Goal: Use online tool/utility: Use online tool/utility

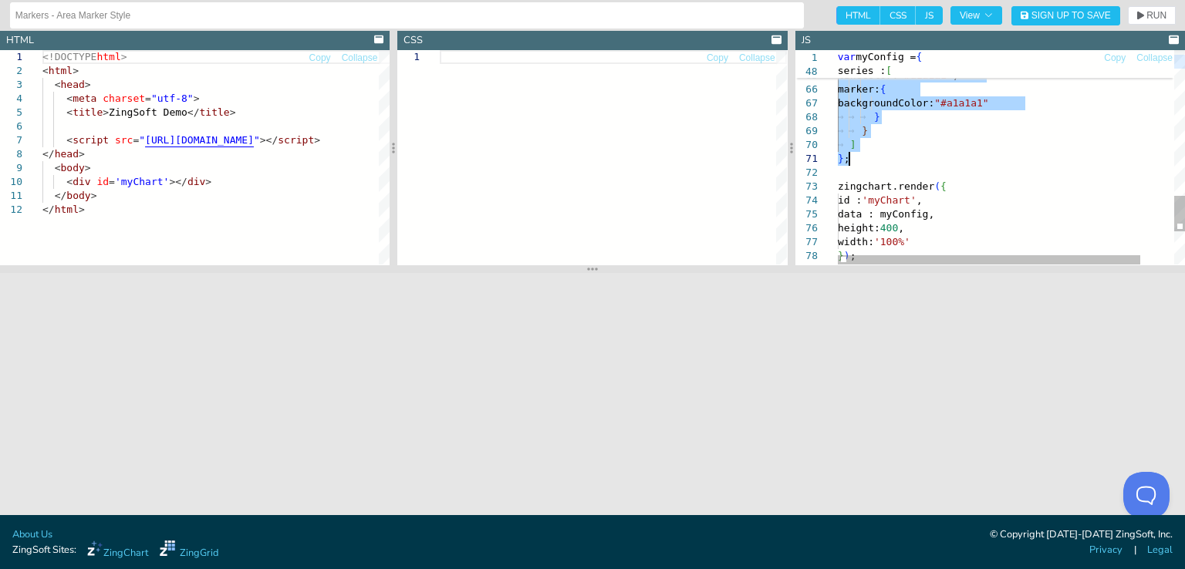
drag, startPoint x: 918, startPoint y: 64, endPoint x: 889, endPoint y: 157, distance: 97.1
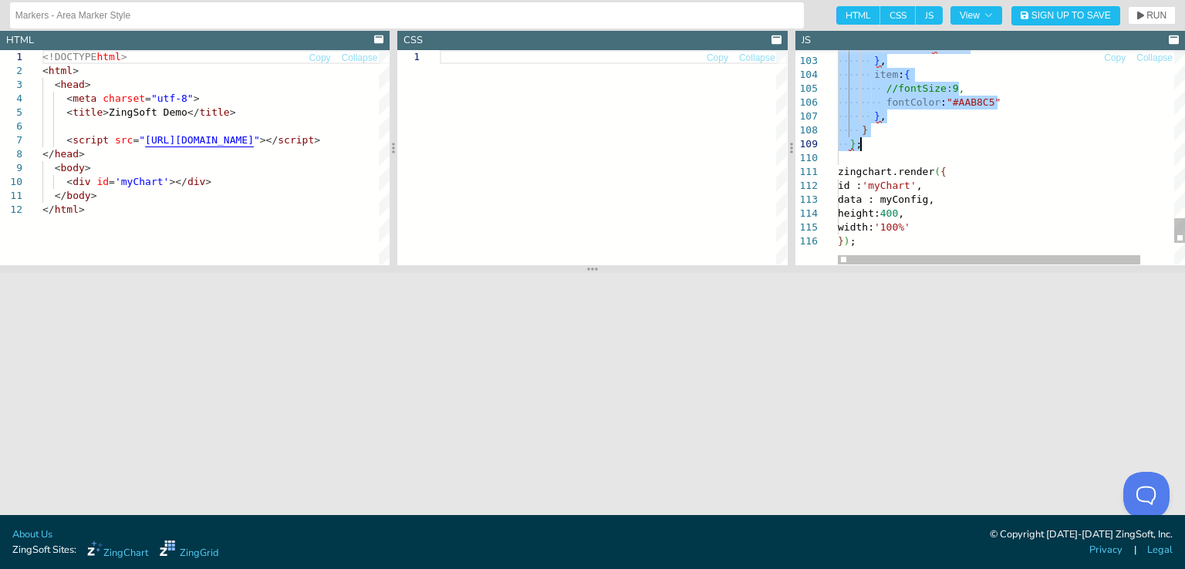
drag, startPoint x: 919, startPoint y: 56, endPoint x: 878, endPoint y: 146, distance: 98.4
type textarea ""visible":false }, item: { //fontSize:9, fontColor: "#AAB8C5" }, } }; zingchart…"
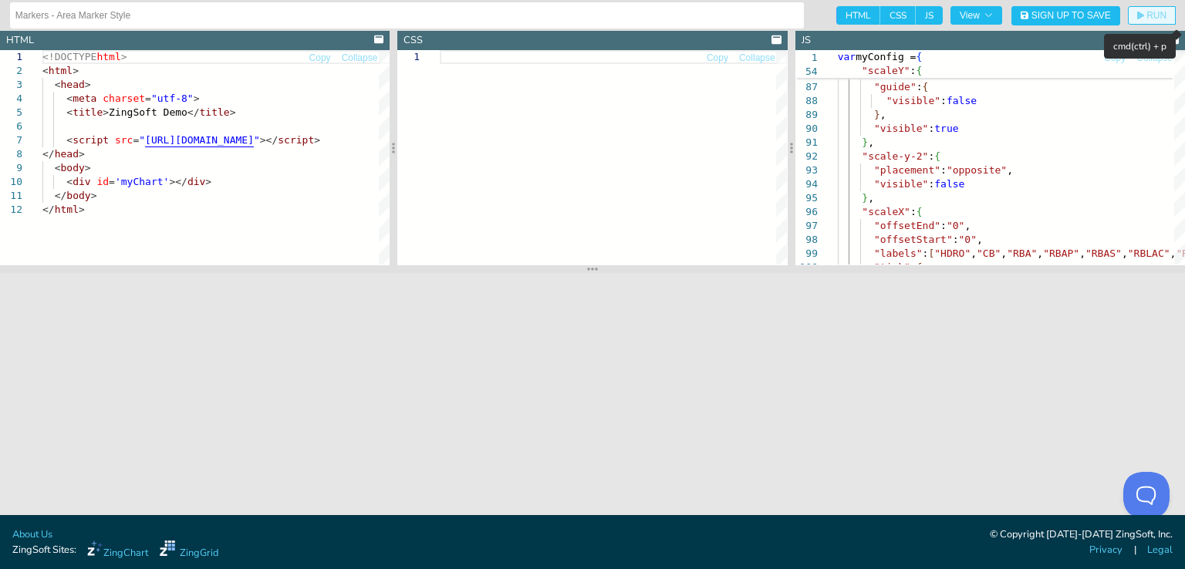
click at [1139, 12] on icon "button" at bounding box center [1140, 16] width 7 height 8
click at [995, 19] on button "View" at bounding box center [976, 15] width 52 height 19
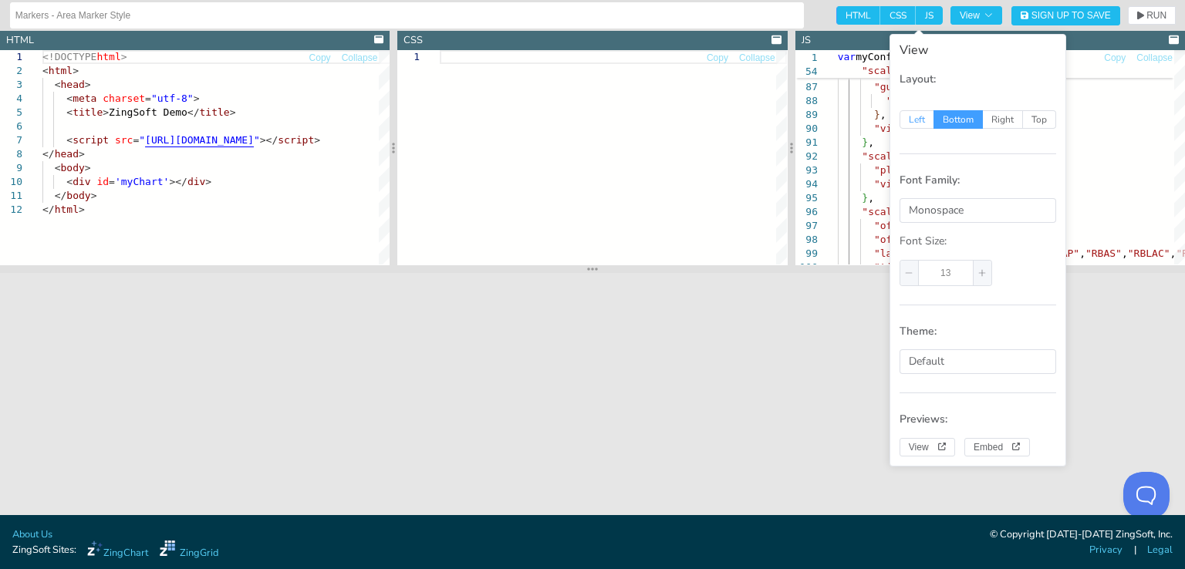
click at [924, 116] on span "Left" at bounding box center [916, 119] width 35 height 19
click at [913, 116] on input "Left" at bounding box center [908, 118] width 10 height 10
radio input "true"
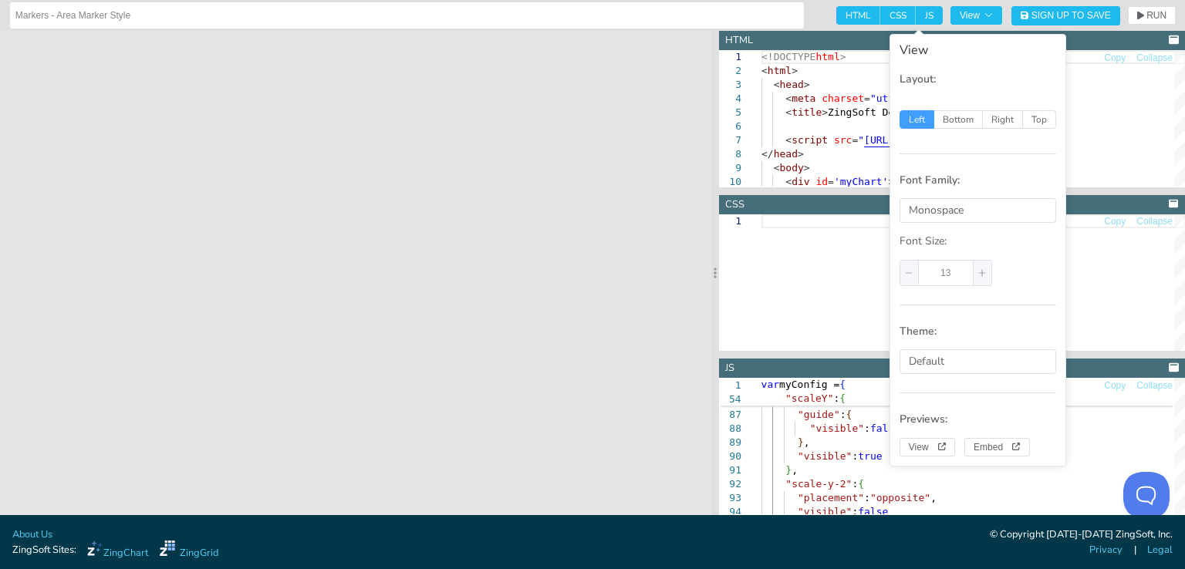
click at [869, 235] on div at bounding box center [972, 282] width 423 height 137
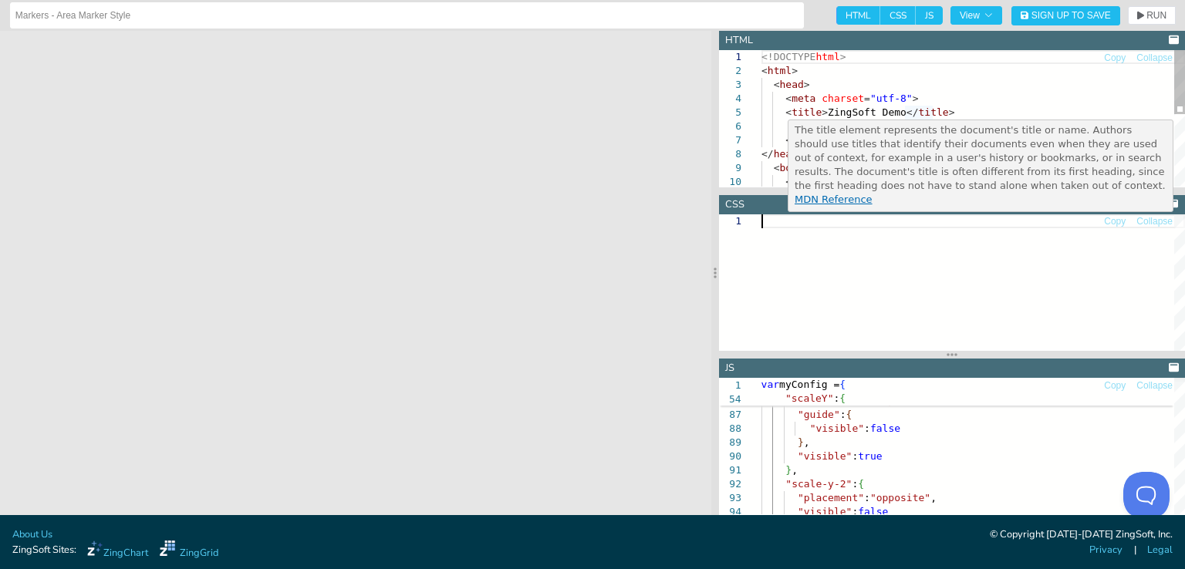
click at [928, 71] on div "<!DOCTYPE html > < html > < head > < meta charset = "utf-8" > < title > ZingSof…" at bounding box center [972, 194] width 423 height 289
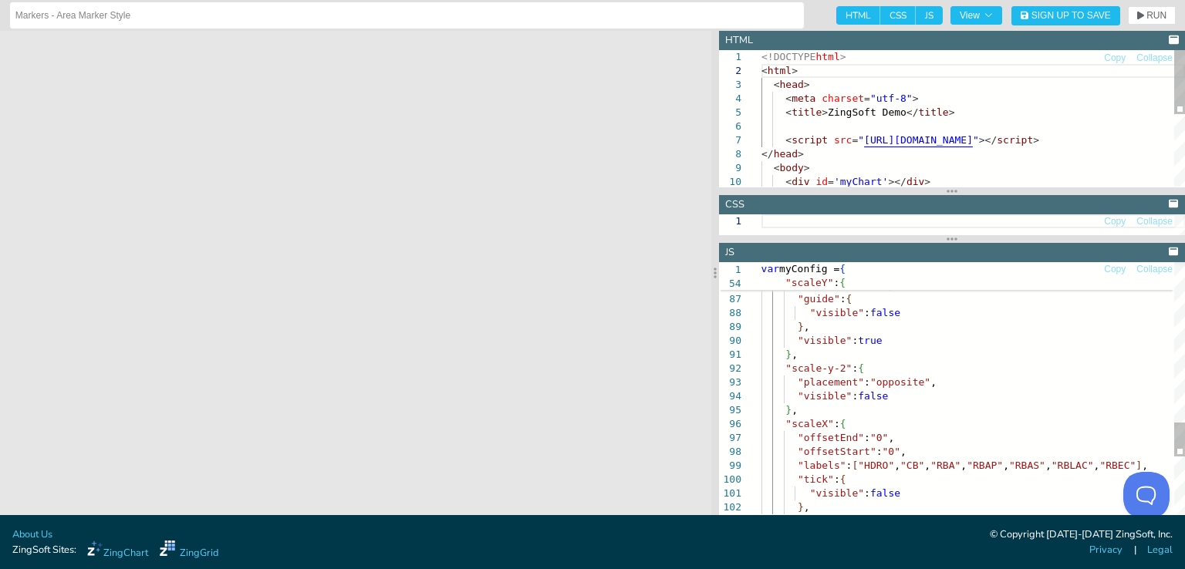
drag, startPoint x: 910, startPoint y: 354, endPoint x: 894, endPoint y: 158, distance: 196.6
click at [894, 158] on section "HTML Copy Collapse 1 2 3 4 5 6 7 8 9 10 <!DOCTYPE html > < html > < head > < me…" at bounding box center [952, 273] width 466 height 484
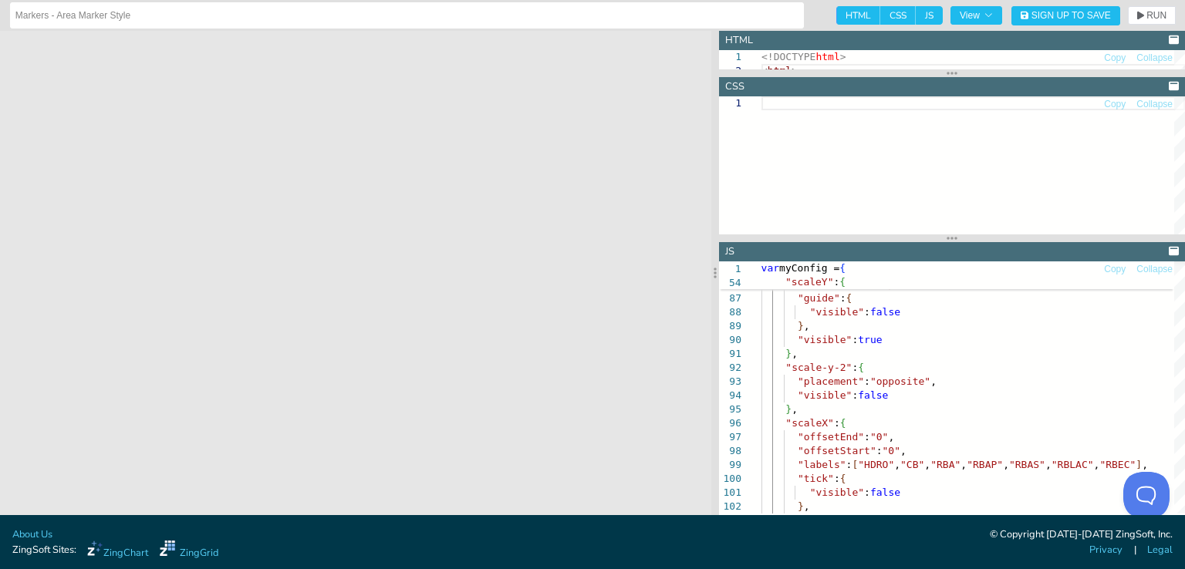
drag, startPoint x: 918, startPoint y: 188, endPoint x: 960, endPoint y: 36, distance: 157.6
click at [960, 36] on section "HTML Copy Collapse 1 2 <!DOCTYPE html > < html > <!DOCTYPE html> <html> <head> …" at bounding box center [952, 273] width 466 height 484
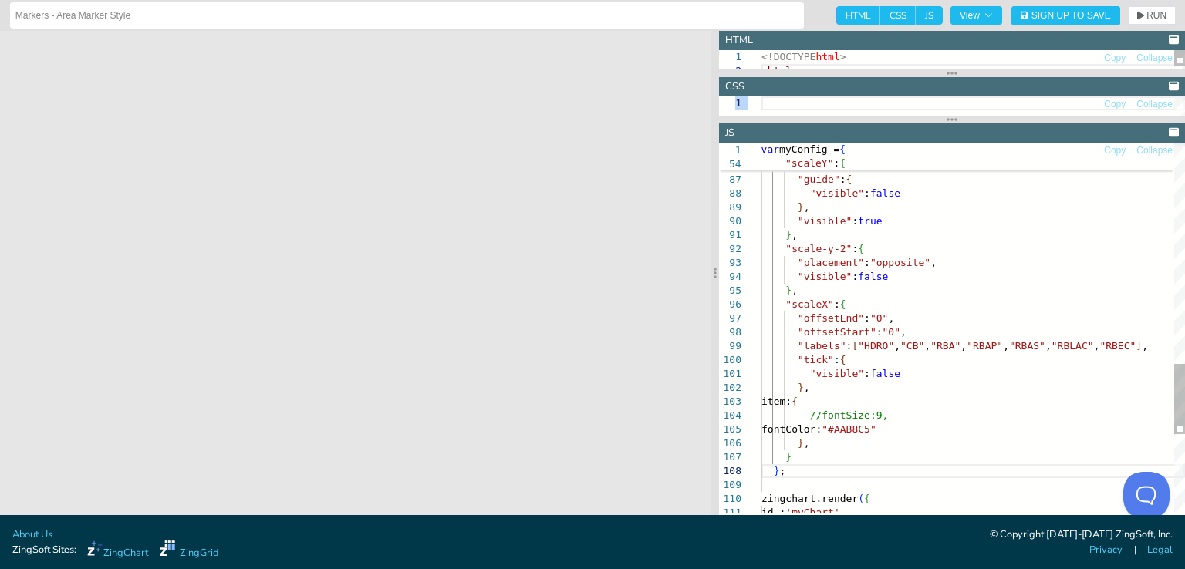
drag, startPoint x: 923, startPoint y: 237, endPoint x: 933, endPoint y: 58, distance: 179.2
click at [933, 58] on section "HTML Copy Collapse 1 2 <!DOCTYPE html > < html > <!DOCTYPE html> <html> <head> …" at bounding box center [952, 273] width 466 height 484
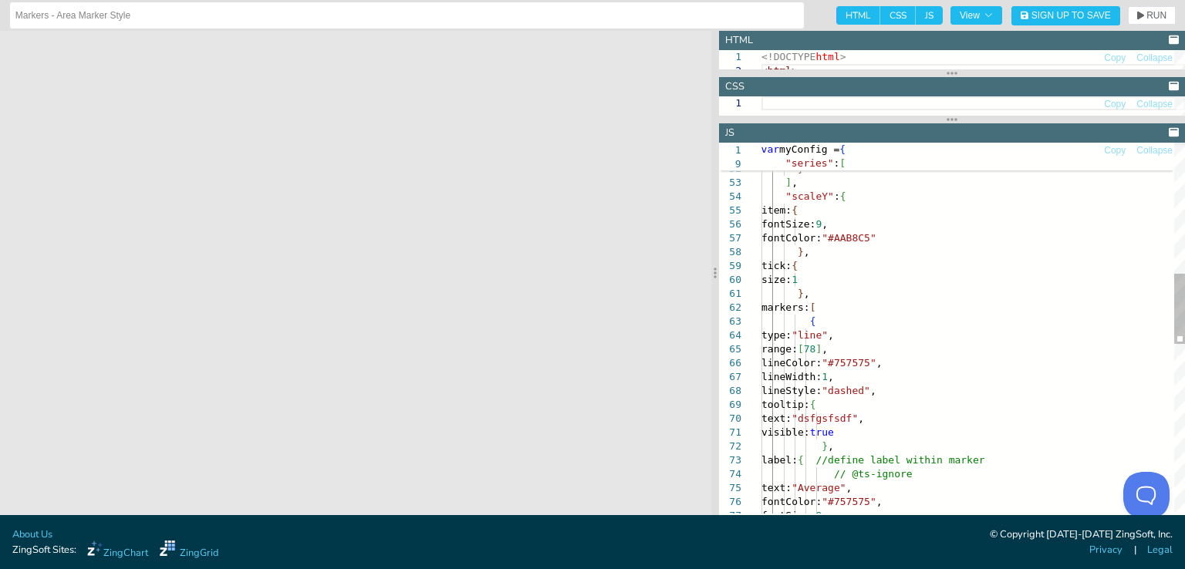
click at [916, 340] on div "fontColor: "#757575" , // @ts-ignore text: "Average" , } , label: { //define la…" at bounding box center [972, 431] width 423 height 1954
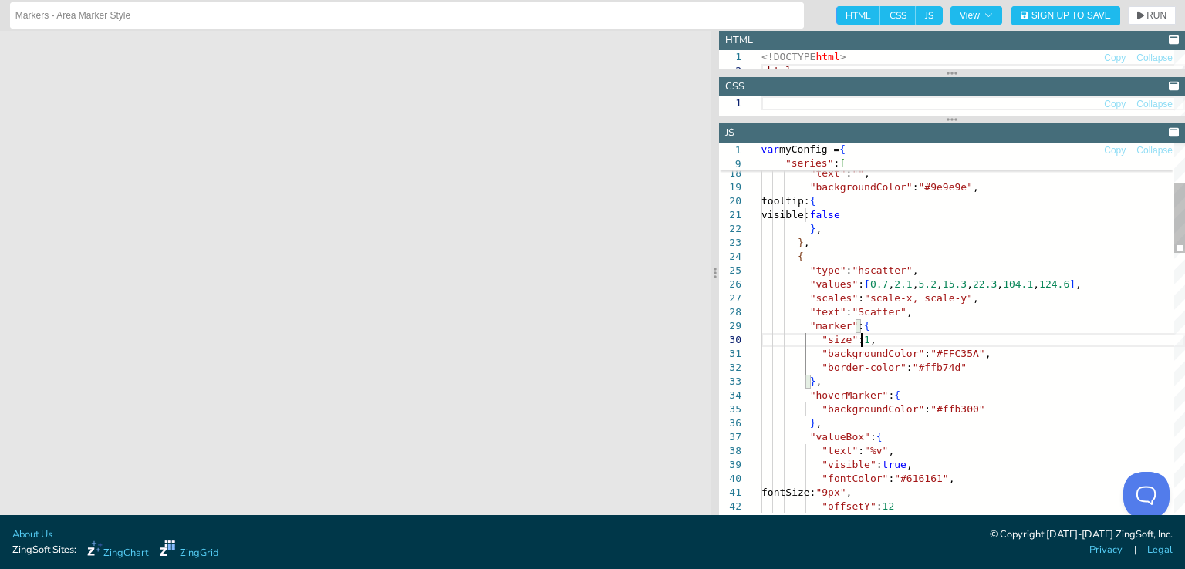
scroll to position [125, 104]
click at [1154, 11] on span "RUN" at bounding box center [1156, 15] width 20 height 9
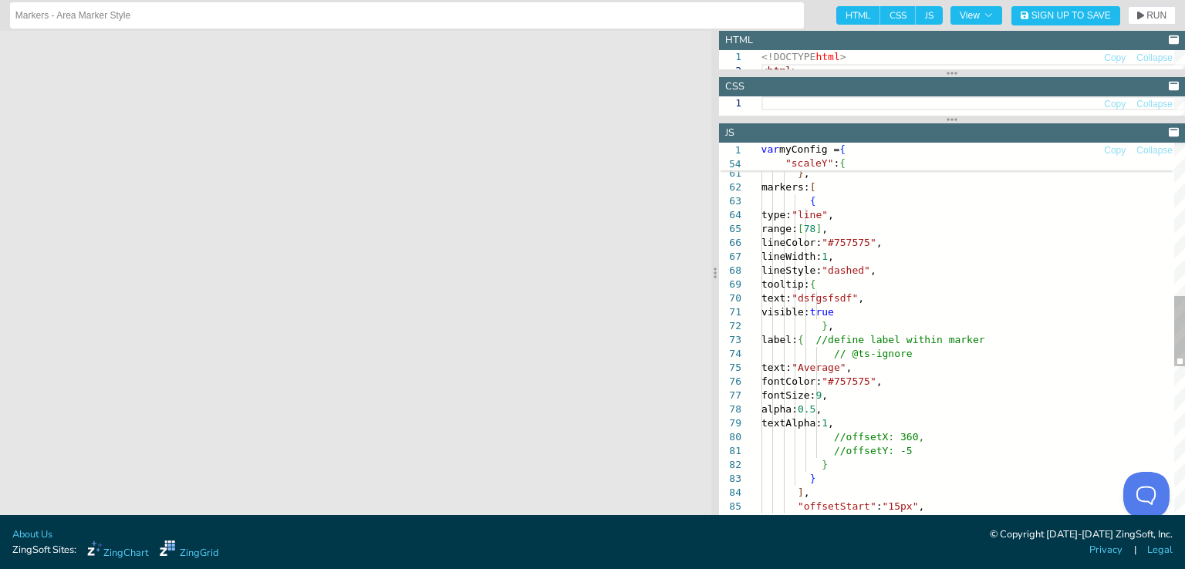
click at [847, 447] on div "tick: { size: 1 } , markers: [ { type: "line" , range: [ 78 ] , lineColor: "#75…" at bounding box center [972, 311] width 423 height 1954
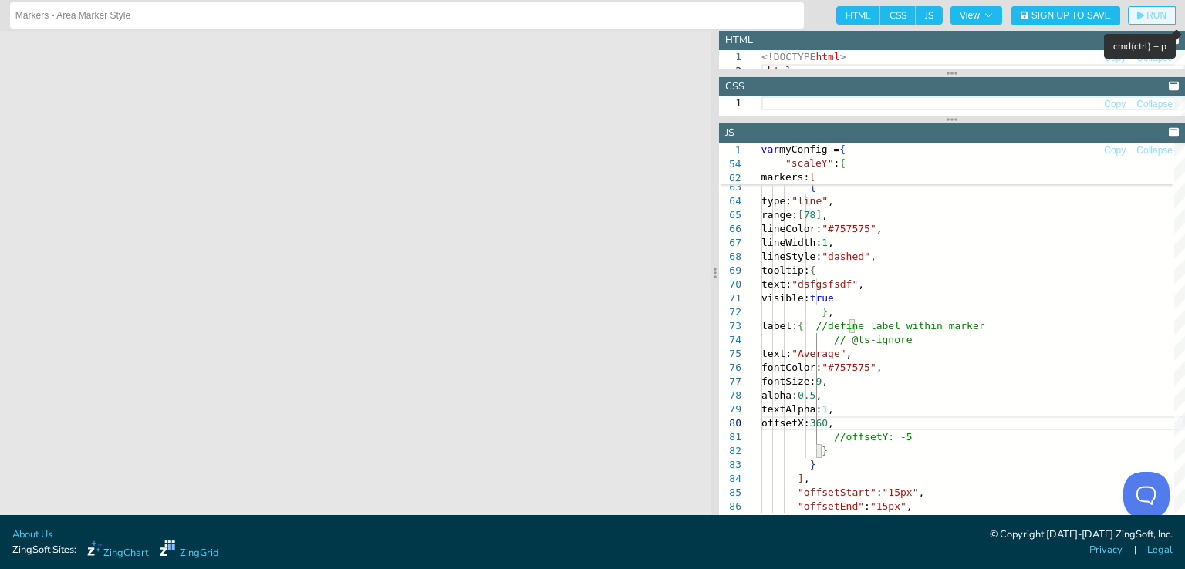
click at [1147, 22] on button "RUN" at bounding box center [1152, 15] width 48 height 19
click at [830, 416] on div "size: 1 } , markers: [ { type: "line" , range: [ 78 ] , lineColor: "#757575" , …" at bounding box center [972, 297] width 423 height 1954
click at [828, 422] on div "size: 1 } , markers: [ { type: "line" , range: [ 78 ] , lineColor: "#757575" , …" at bounding box center [972, 297] width 423 height 1954
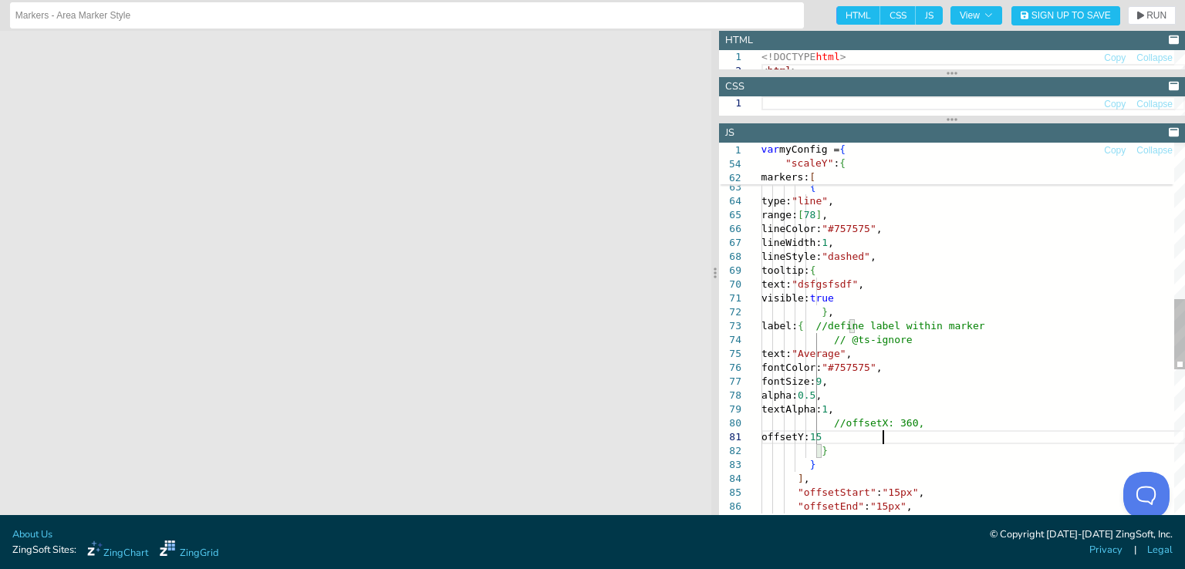
scroll to position [12, 120]
click at [1151, 18] on span "RUN" at bounding box center [1156, 15] width 20 height 9
click at [878, 436] on div "size: 1 } , markers: [ { type: "line" , range: [ 78 ] , lineColor: "#757575" , …" at bounding box center [972, 297] width 423 height 1954
click at [1159, 14] on span "RUN" at bounding box center [1156, 15] width 20 height 9
click at [861, 358] on div "size: 1 } , markers: [ { type: "line" , range: [ 78 ] , lineColor: "#757575" , …" at bounding box center [972, 297] width 423 height 1954
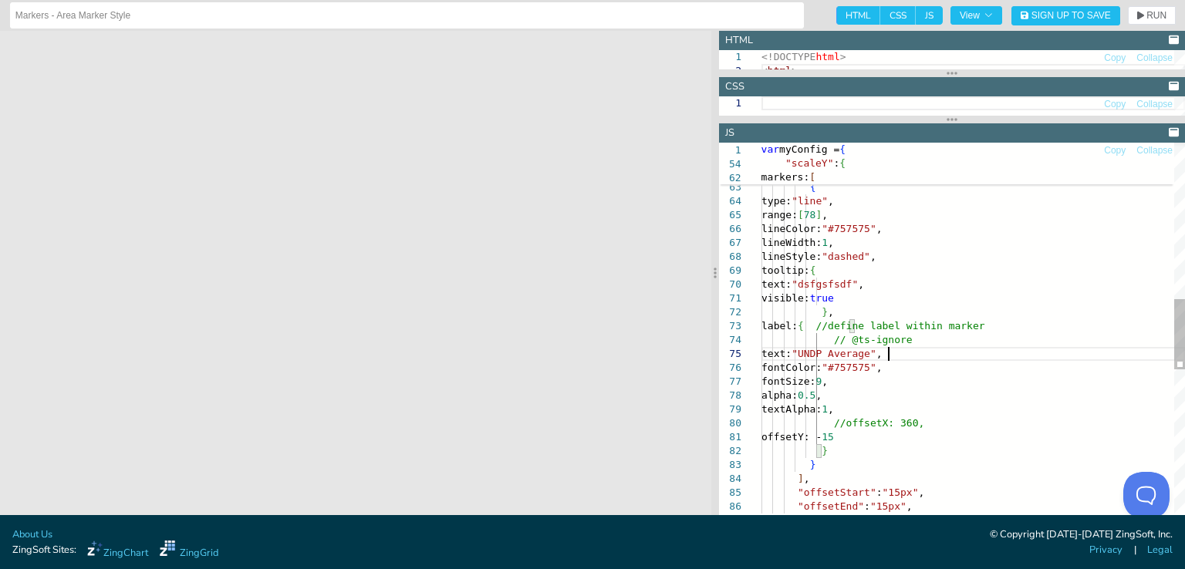
scroll to position [56, 127]
click at [1148, 11] on span "RUN" at bounding box center [1156, 15] width 20 height 9
click at [894, 439] on div "size: 1 } , markers: [ { type: "line" , range: [ 78 ] , lineColor: "#757575" , …" at bounding box center [972, 297] width 423 height 1954
type textarea "offsetY: -20 } } ], "offsetStart":"15px", "offsetEnd":"15px", "guide":{ "visibl…"
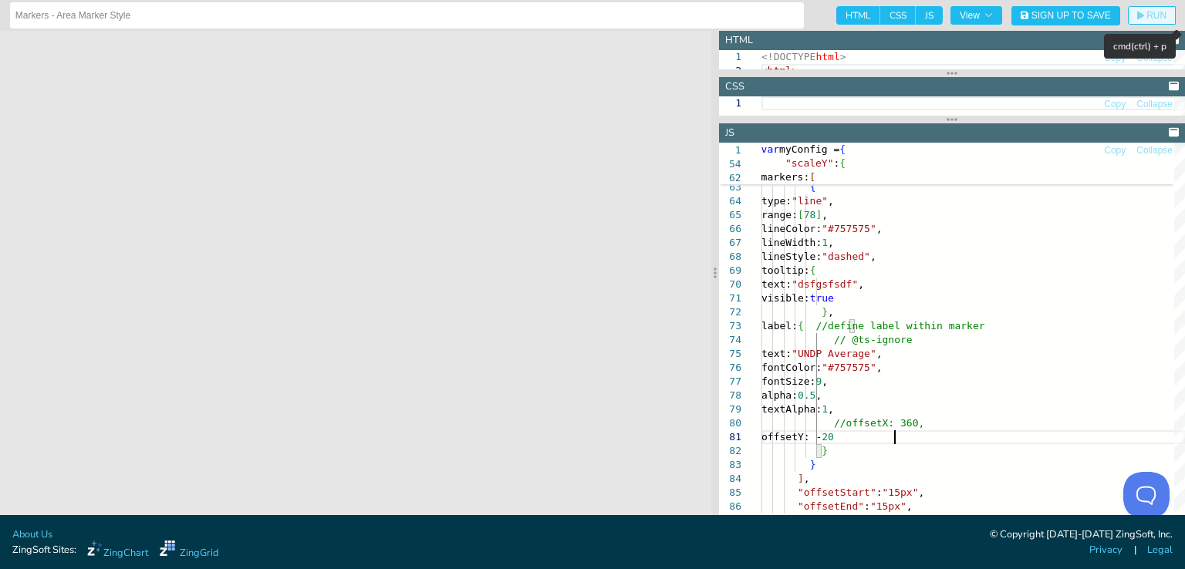
click at [1150, 15] on span "RUN" at bounding box center [1156, 15] width 20 height 9
click at [1144, 15] on span "RUN" at bounding box center [1151, 15] width 29 height 9
